Goal: Task Accomplishment & Management: Use online tool/utility

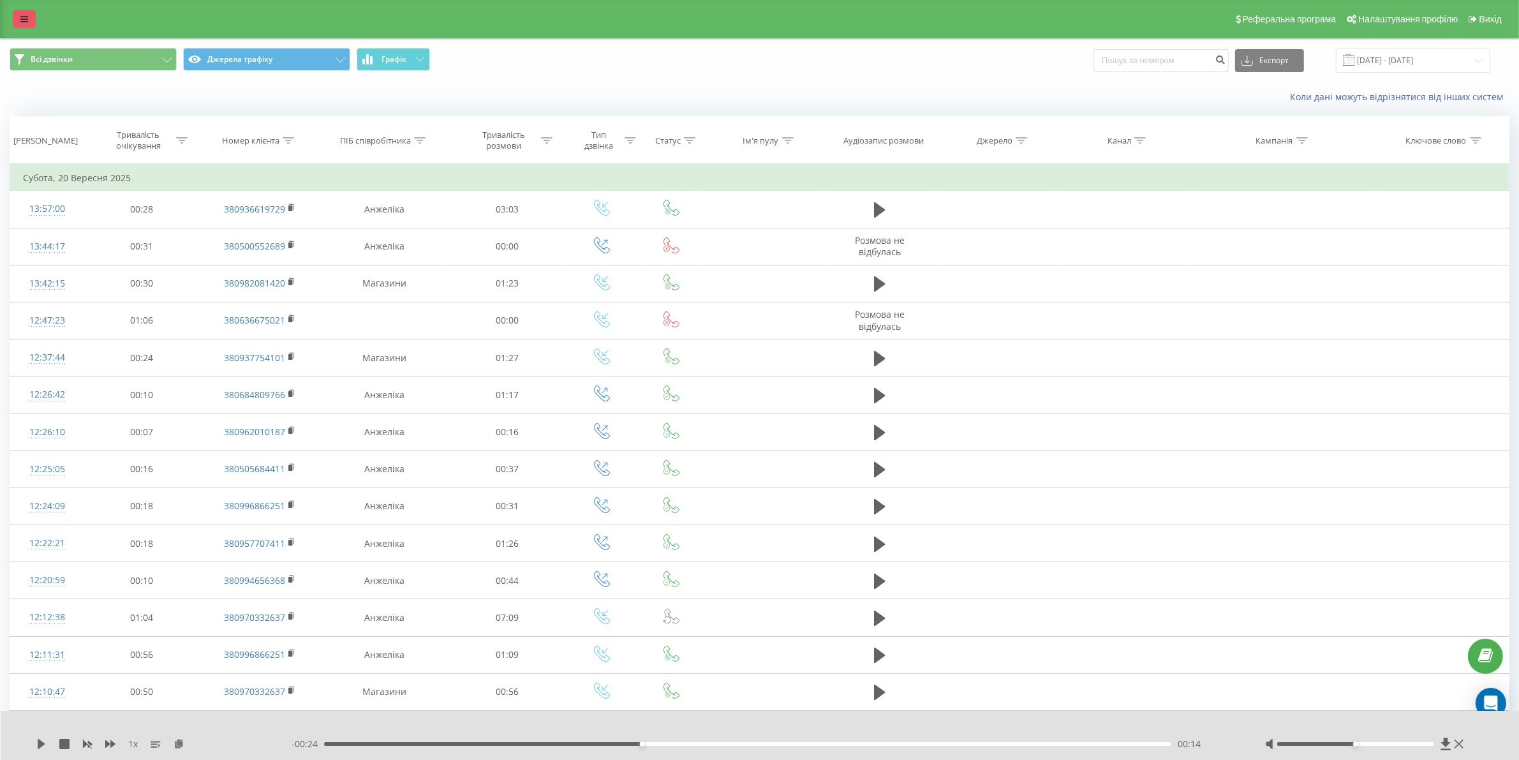
click at [20, 20] on icon at bounding box center [24, 19] width 8 height 9
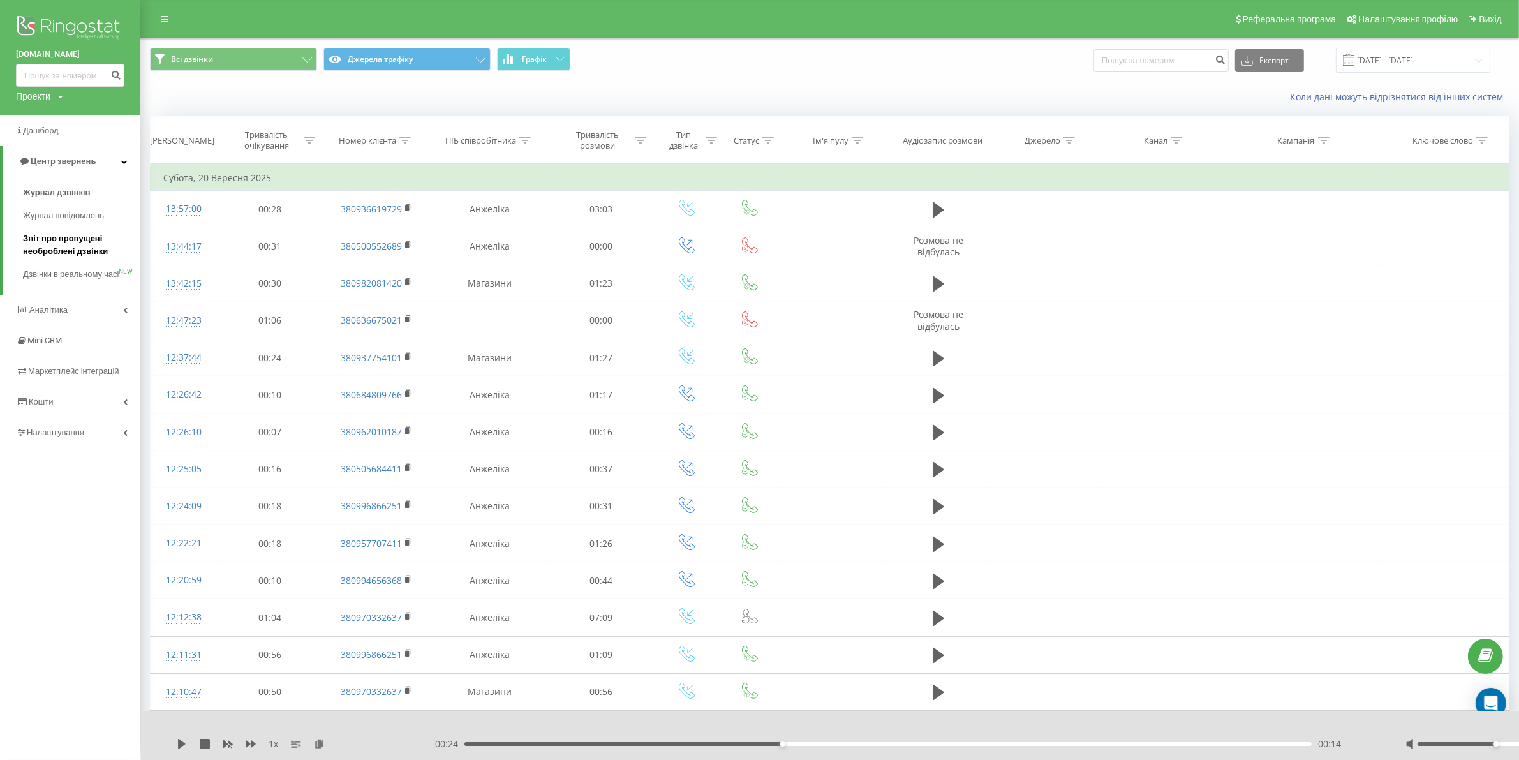
click at [89, 232] on span "Звіт про пропущені необроблені дзвінки" at bounding box center [78, 245] width 111 height 26
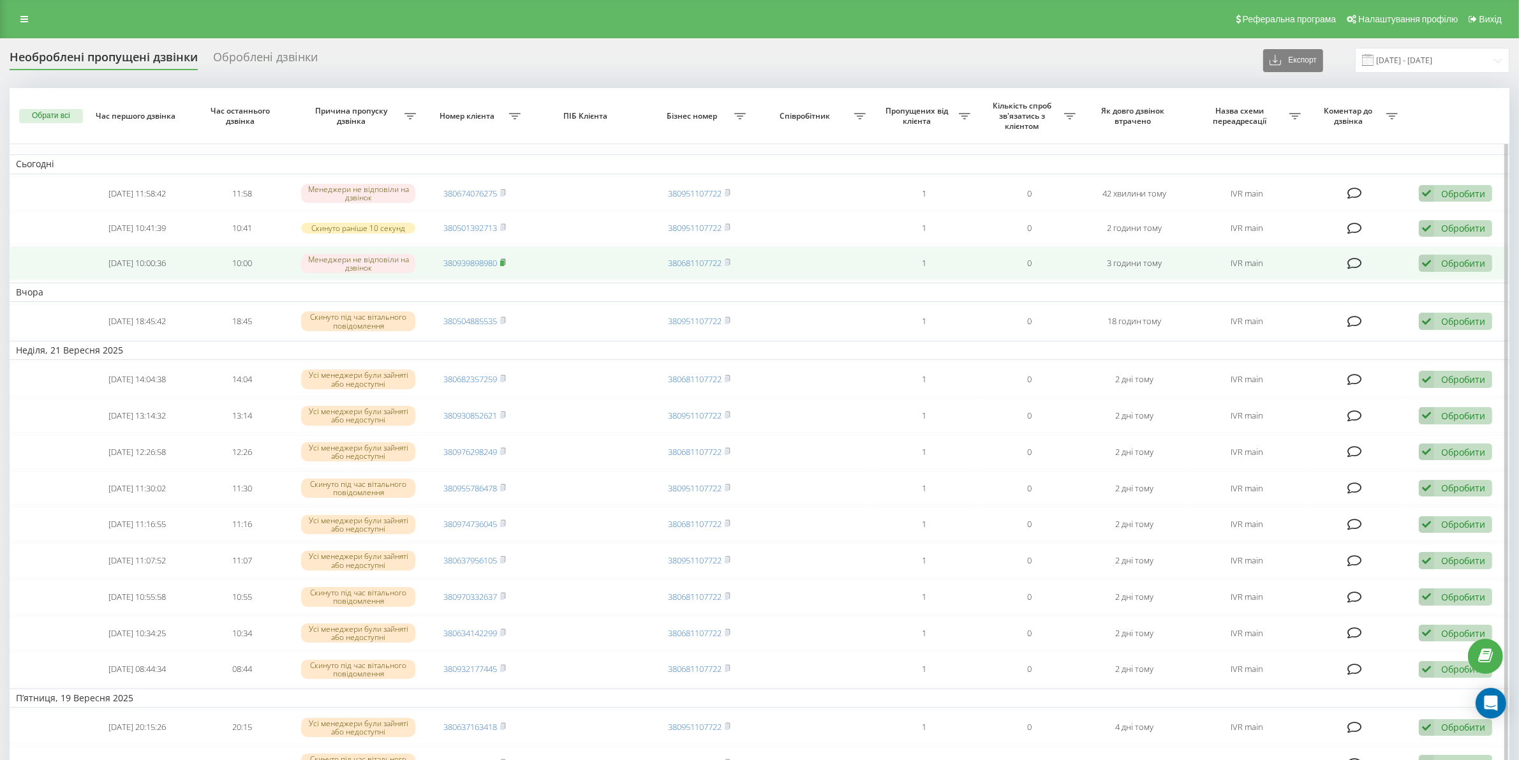
click at [506, 263] on icon at bounding box center [503, 262] width 6 height 8
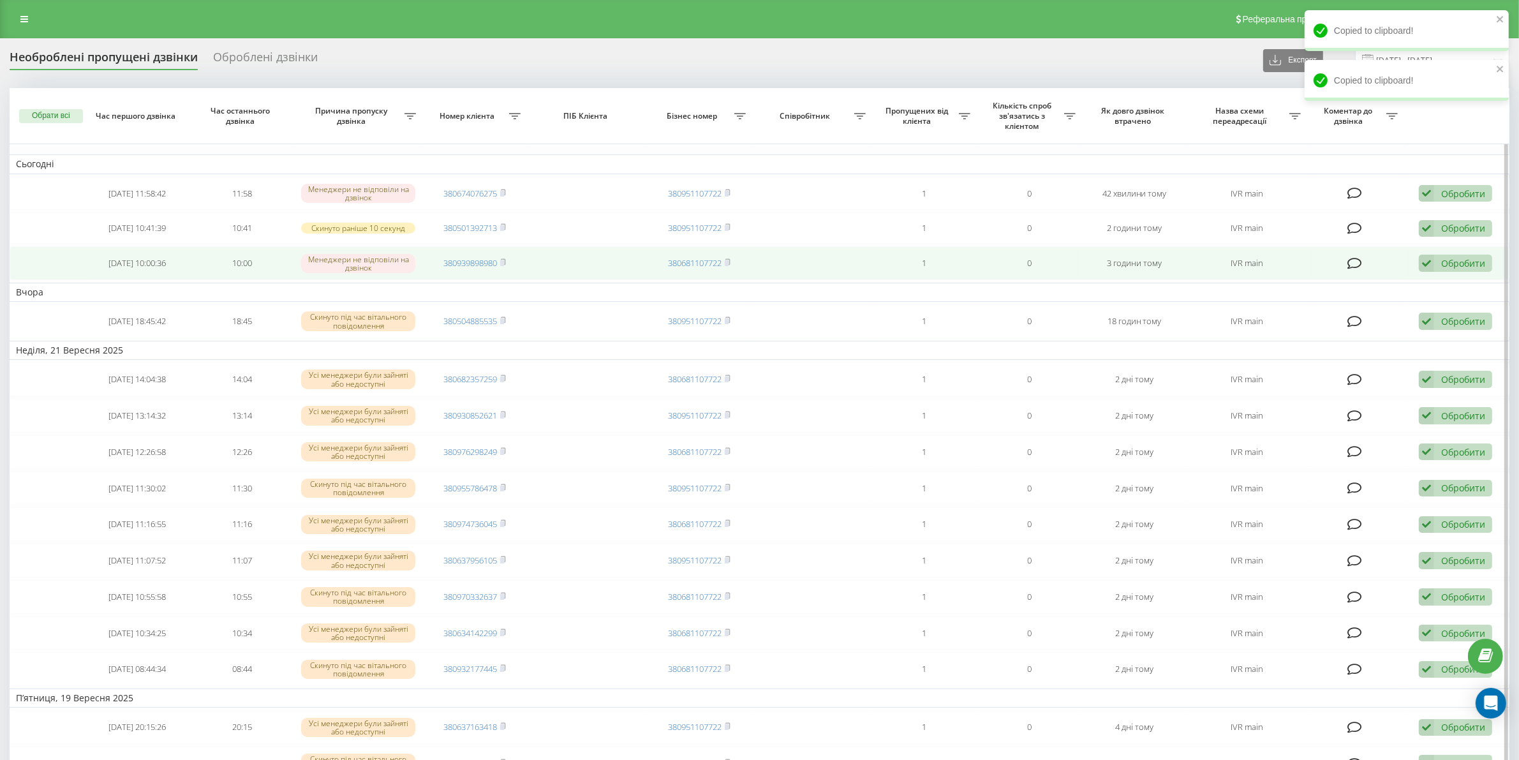
click at [1429, 256] on icon at bounding box center [1426, 262] width 15 height 17
click at [1386, 314] on div "Зв'язався з клієнтом за допомогою іншого каналу" at bounding box center [1372, 306] width 239 height 23
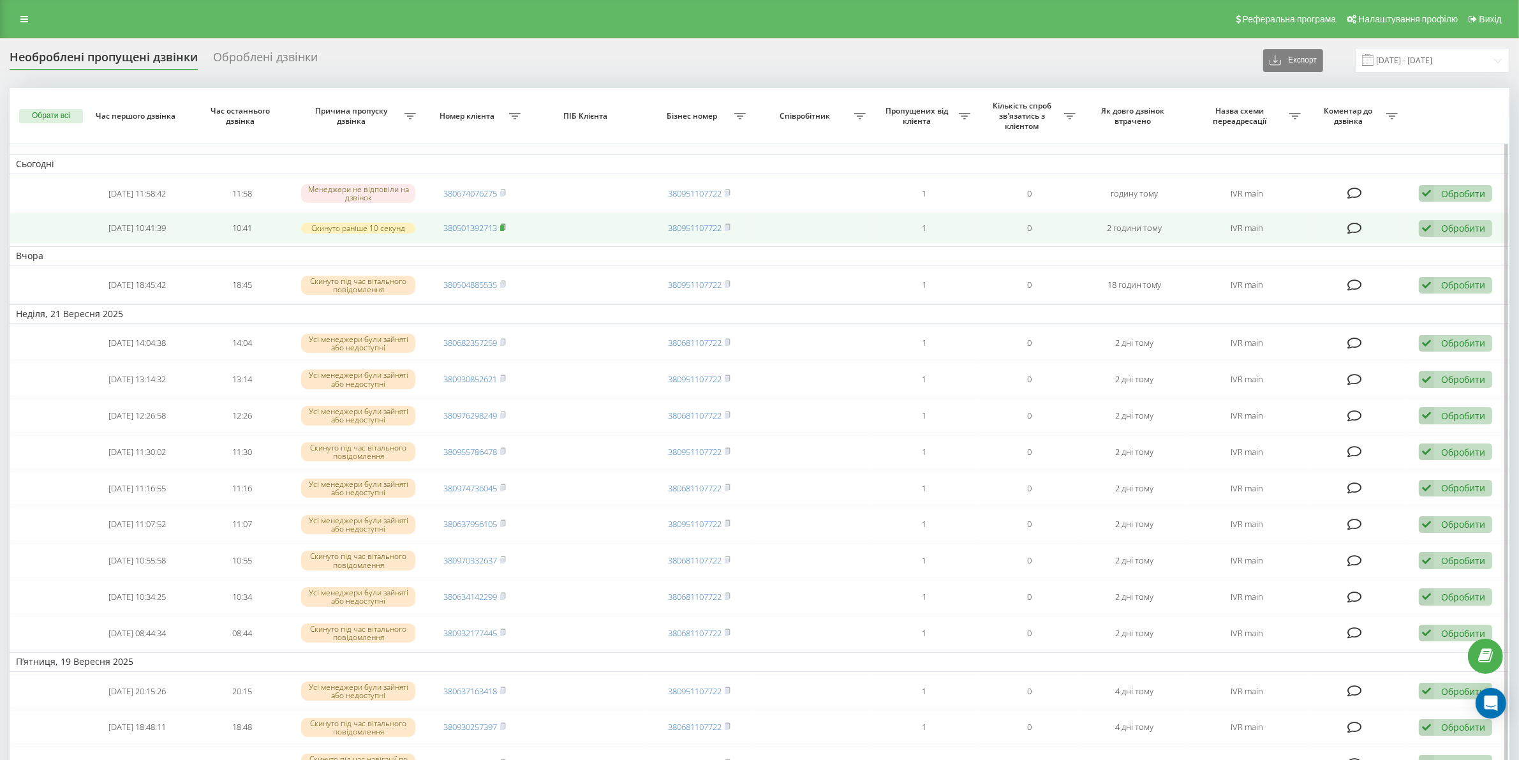
click at [506, 228] on icon at bounding box center [503, 227] width 6 height 8
click at [1421, 237] on icon at bounding box center [1426, 228] width 15 height 17
click at [1390, 283] on div "Зв'язався з клієнтом за допомогою іншого каналу" at bounding box center [1372, 271] width 239 height 23
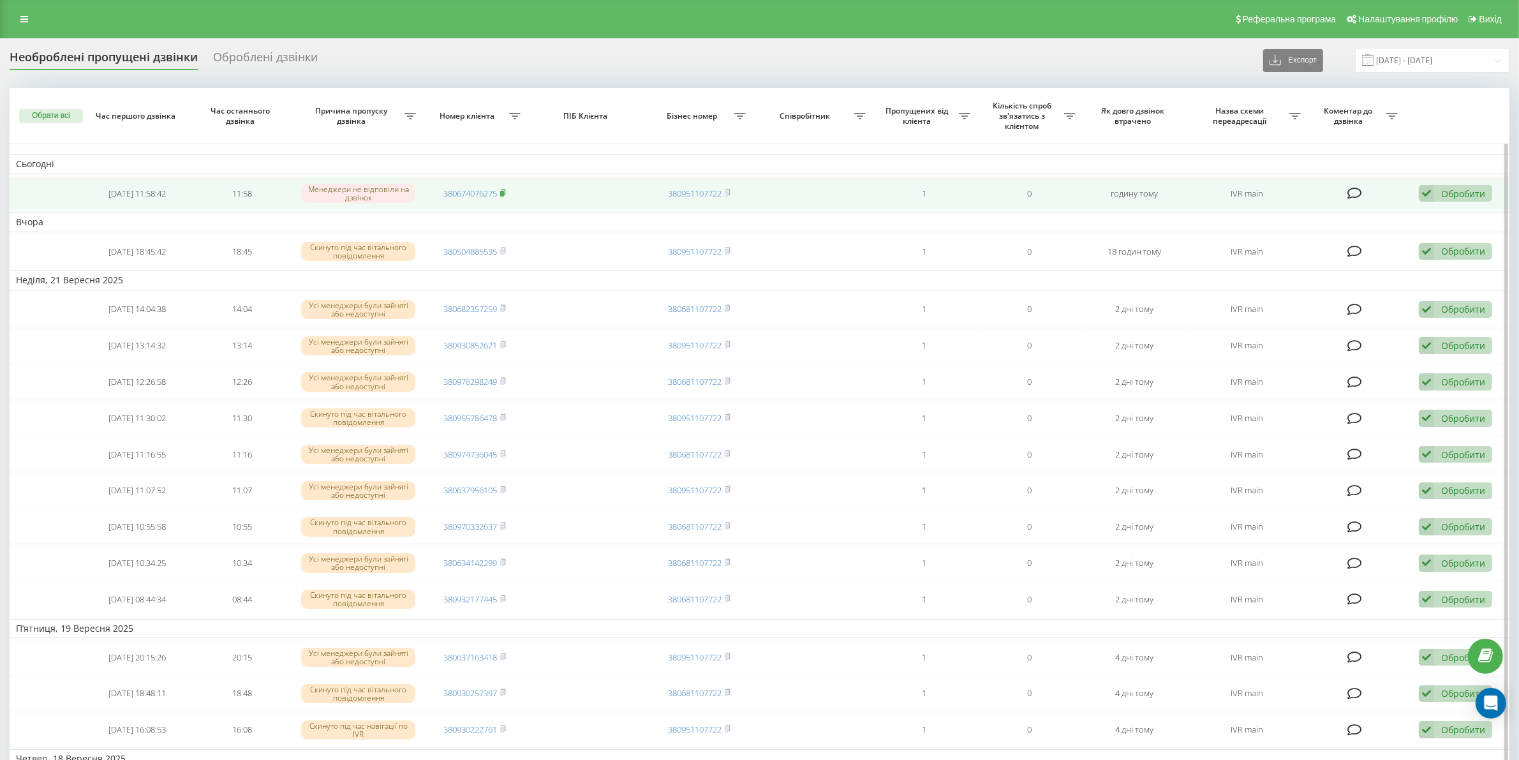
click at [506, 191] on icon at bounding box center [503, 193] width 6 height 8
